Goal: Task Accomplishment & Management: Manage account settings

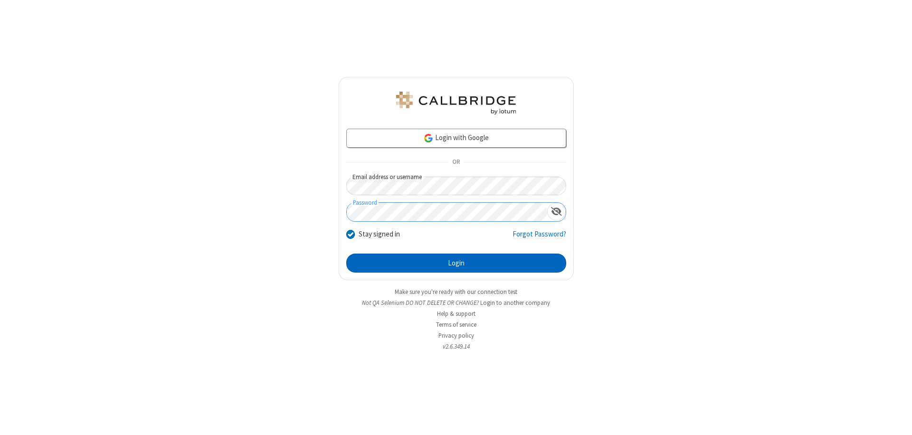
click at [456, 263] on button "Login" at bounding box center [456, 263] width 220 height 19
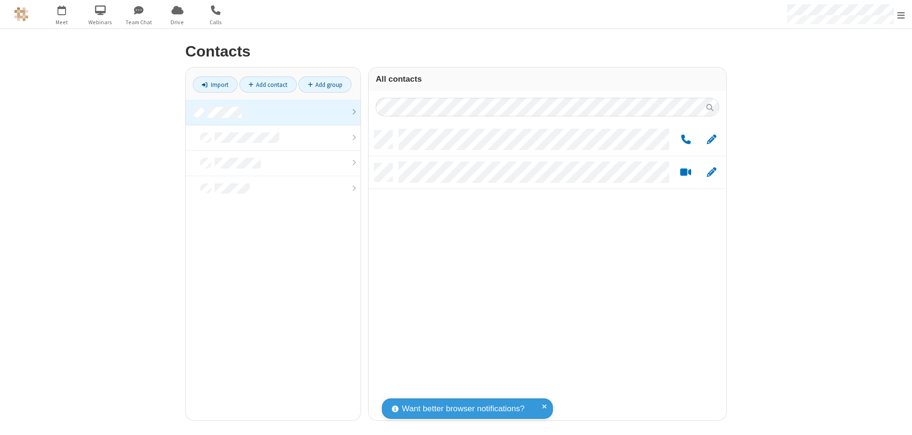
click at [273, 112] on link at bounding box center [273, 113] width 175 height 26
click at [711, 139] on span "Edit" at bounding box center [711, 140] width 9 height 12
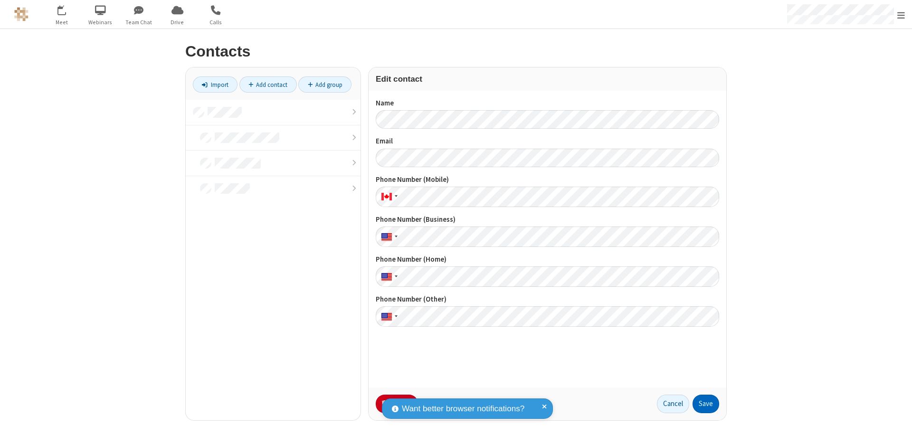
click at [706, 404] on button "Save" at bounding box center [705, 404] width 27 height 19
